Goal: Task Accomplishment & Management: Use online tool/utility

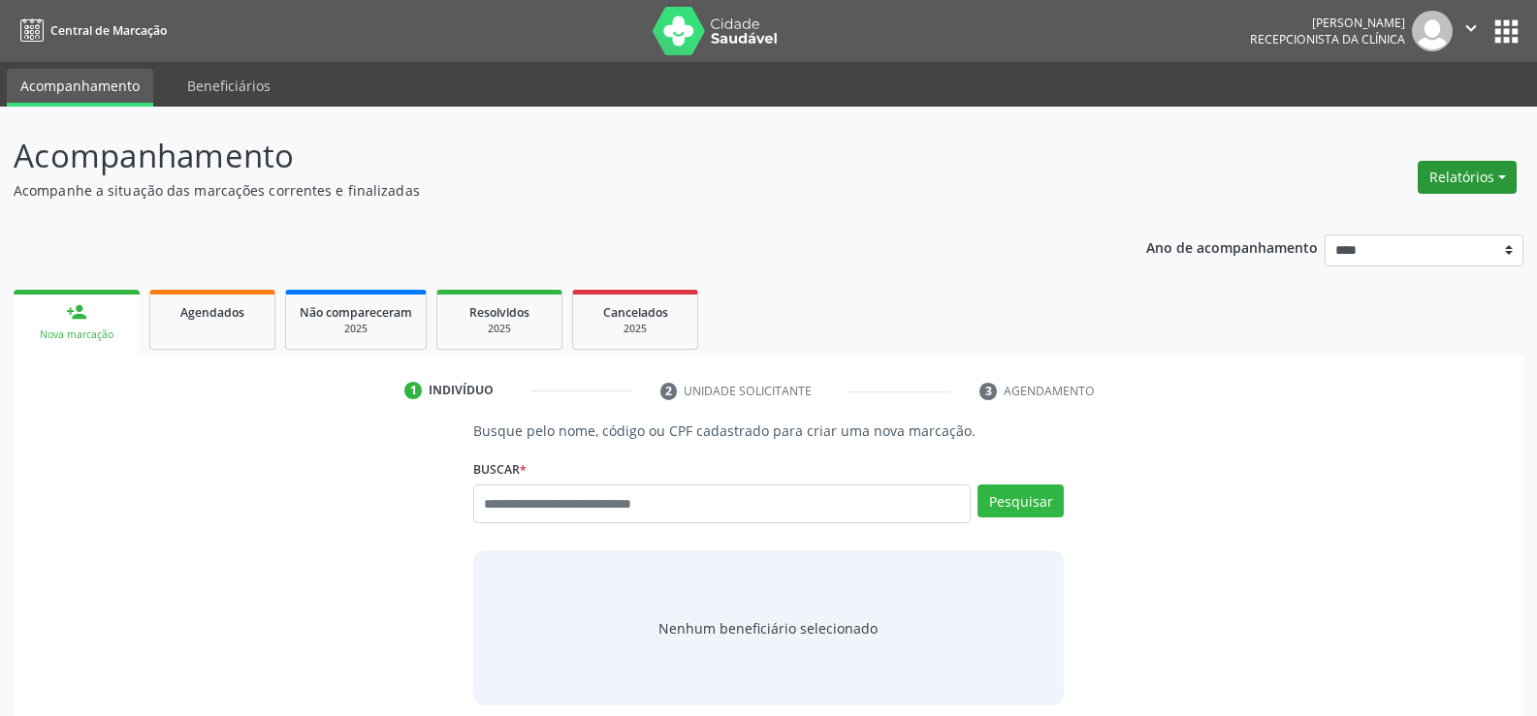
click at [1471, 176] on button "Relatórios" at bounding box center [1466, 177] width 99 height 33
click at [1392, 221] on link "Agendamentos" at bounding box center [1413, 219] width 208 height 27
select select "*"
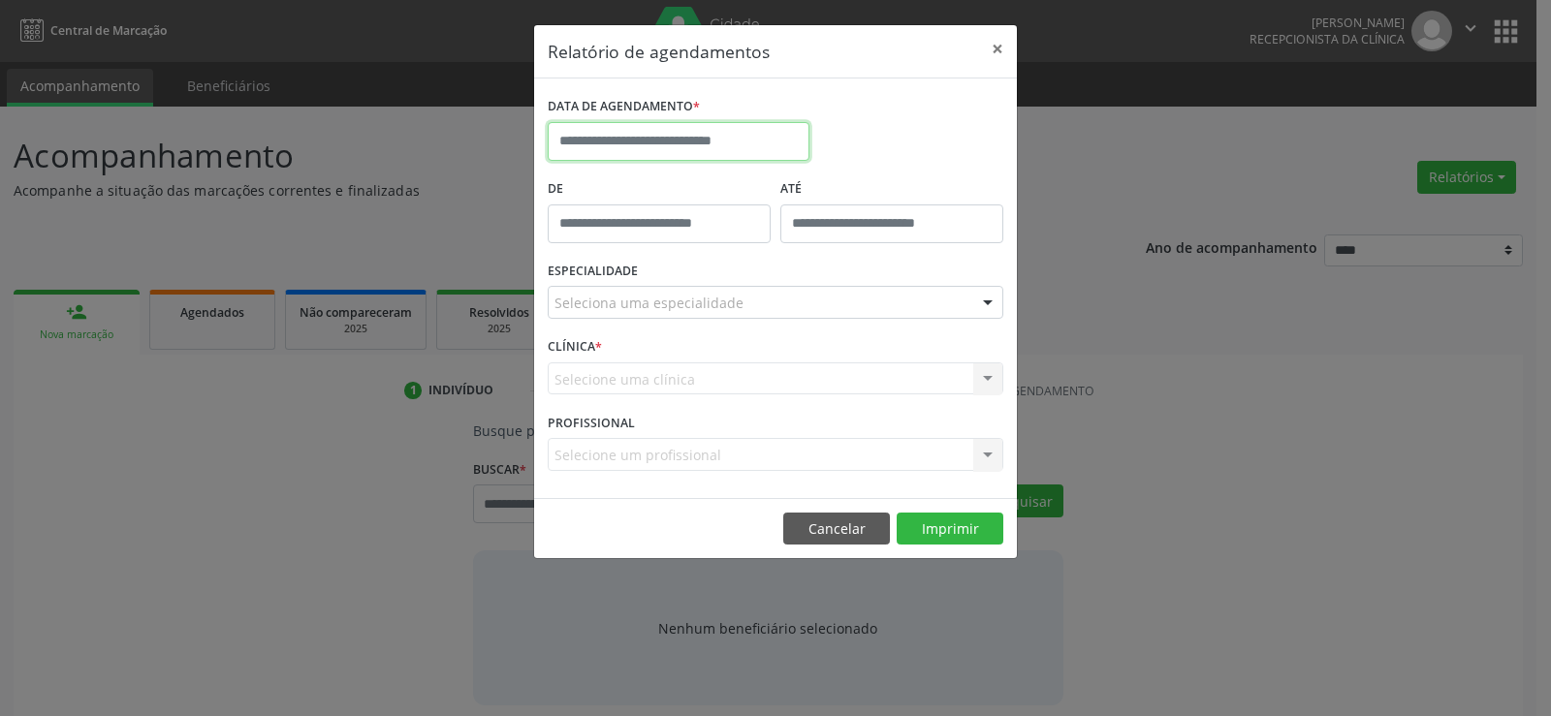
click at [601, 143] on input "text" at bounding box center [679, 141] width 262 height 39
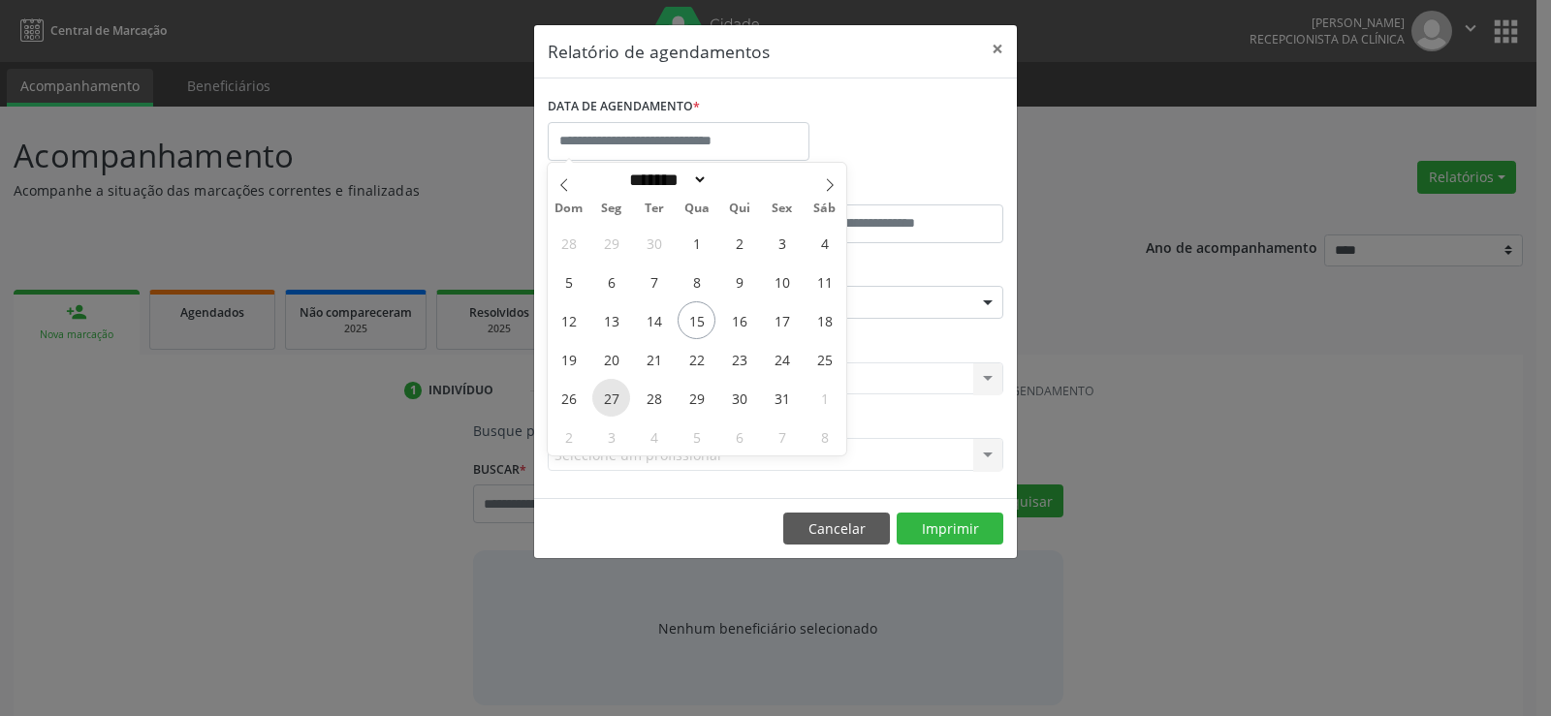
click at [611, 387] on span "27" at bounding box center [611, 398] width 38 height 38
type input "**********"
click at [783, 389] on span "31" at bounding box center [782, 398] width 38 height 38
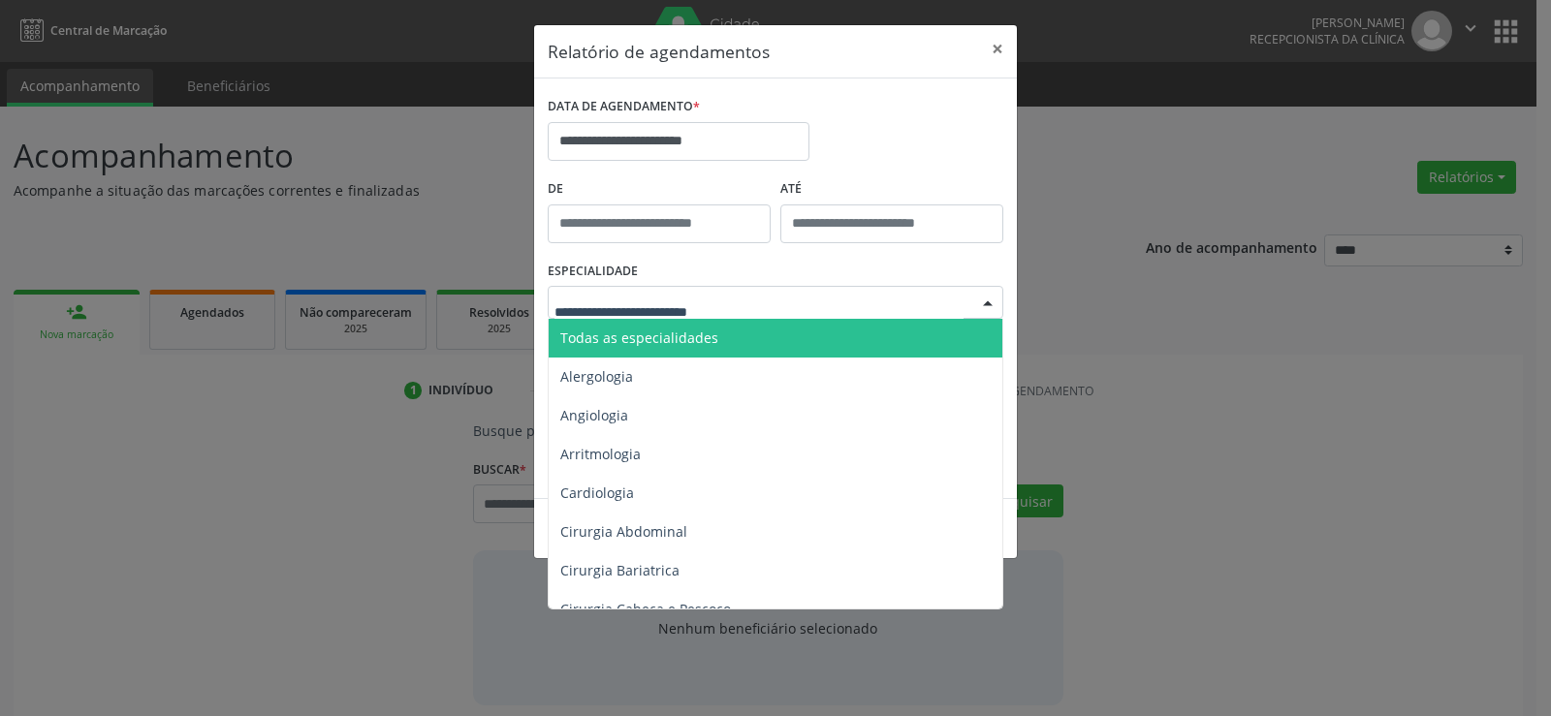
click at [766, 310] on div at bounding box center [776, 302] width 456 height 33
click at [764, 333] on span "Todas as especialidades" at bounding box center [777, 338] width 457 height 39
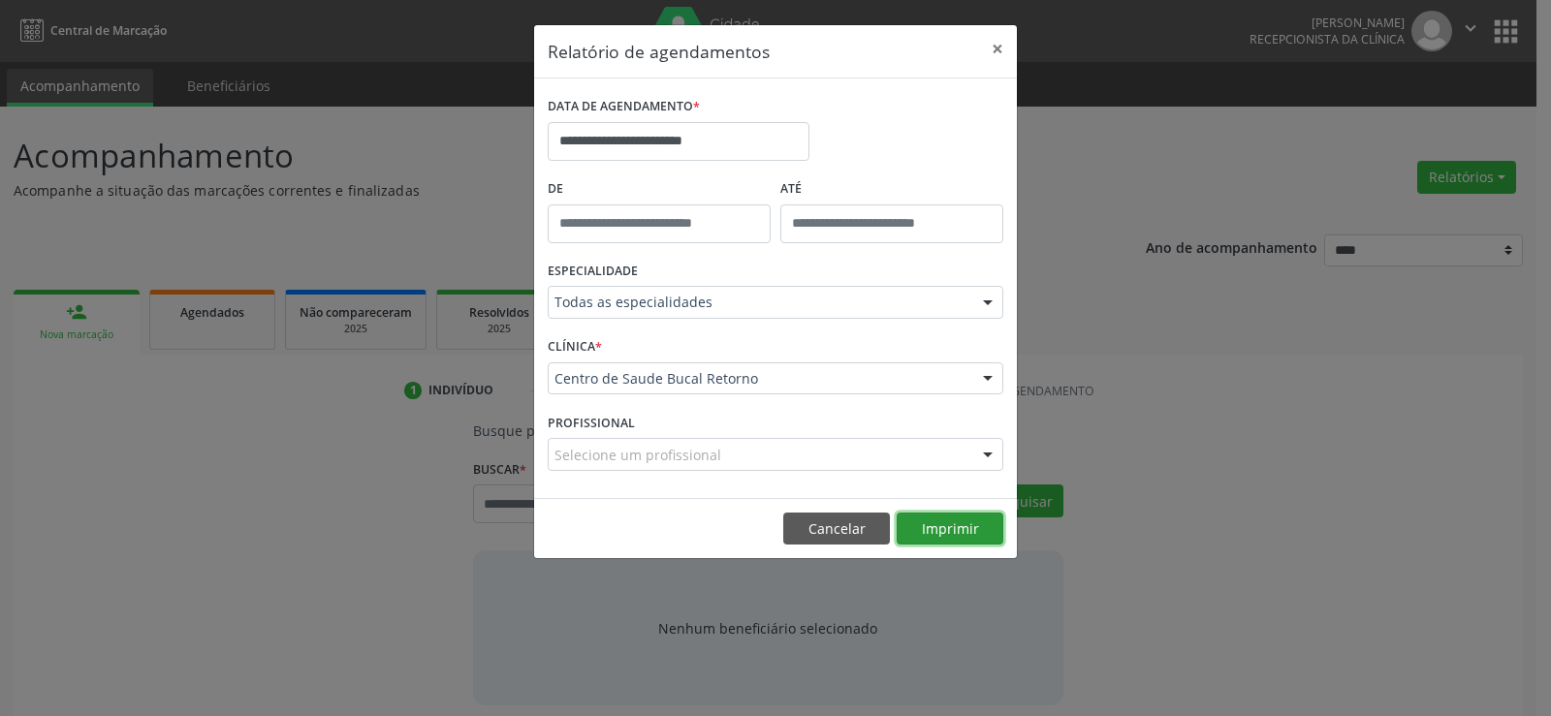
click at [941, 525] on button "Imprimir" at bounding box center [950, 529] width 107 height 33
